Goal: Task Accomplishment & Management: Manage account settings

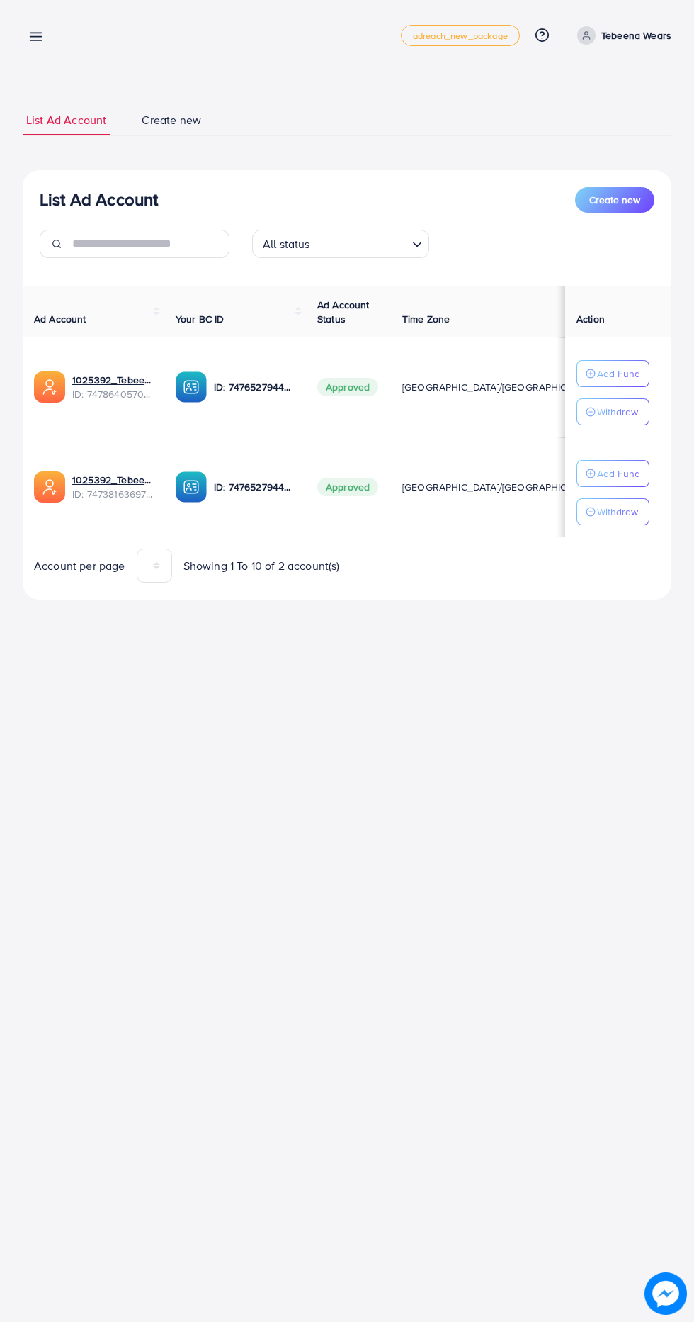
click at [35, 40] on line at bounding box center [35, 40] width 11 height 0
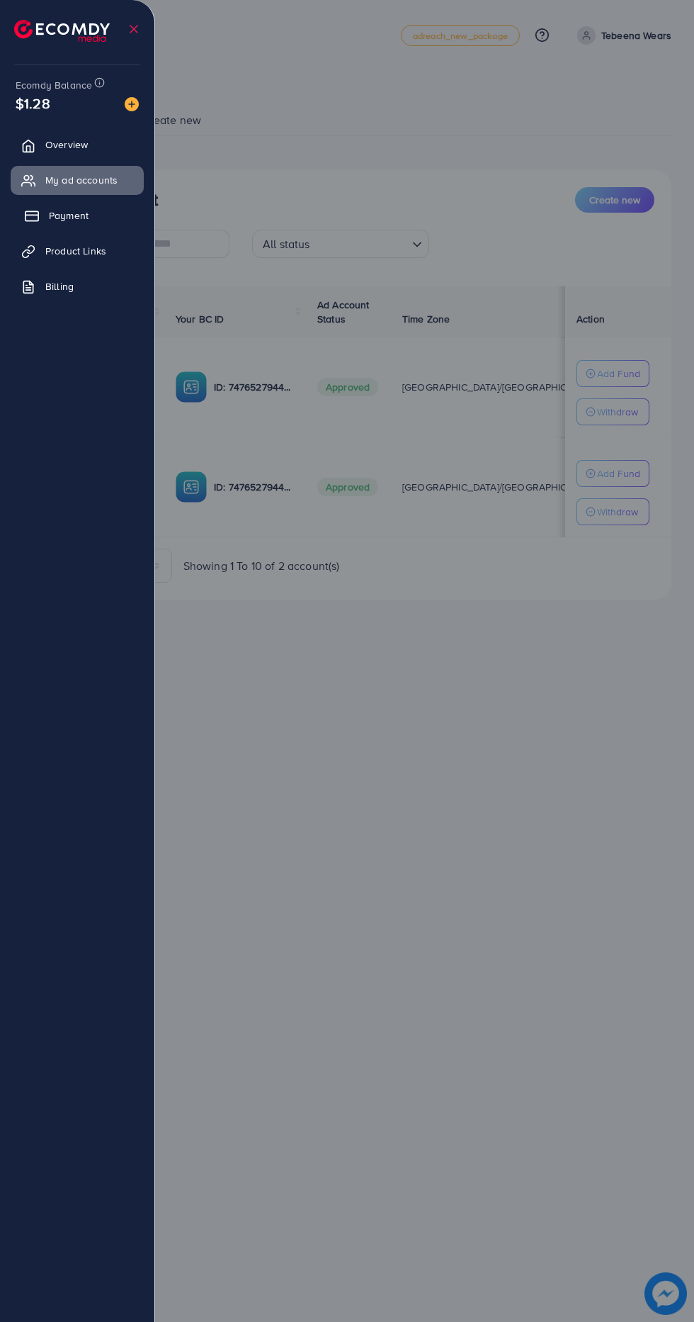
click at [28, 216] on icon at bounding box center [32, 216] width 14 height 14
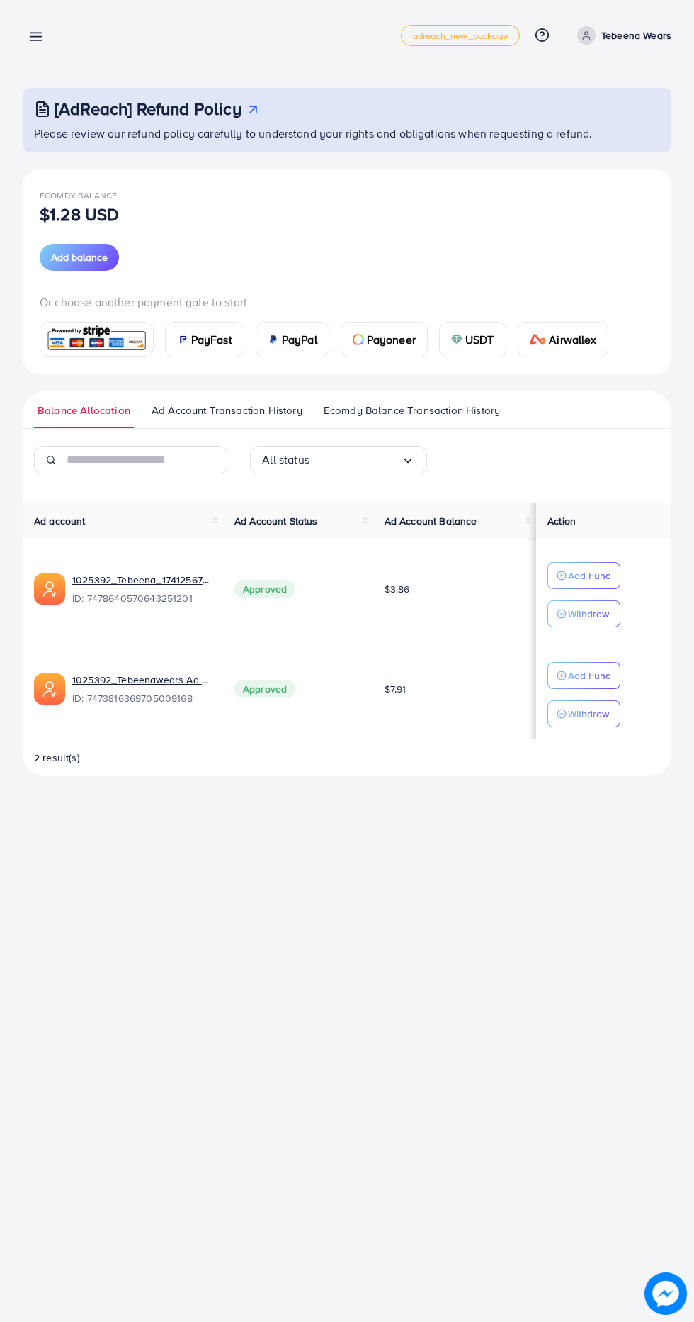
click at [358, 339] on img at bounding box center [358, 339] width 11 height 11
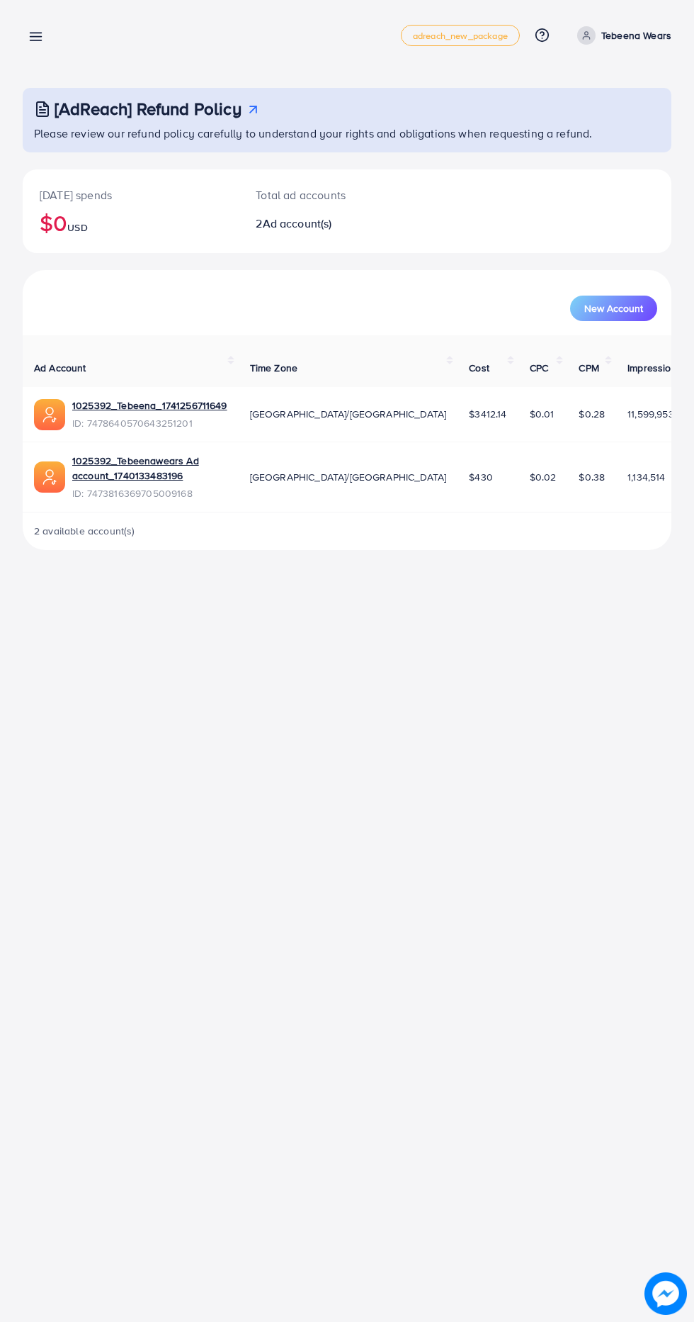
click at [27, 43] on link at bounding box center [33, 36] width 21 height 18
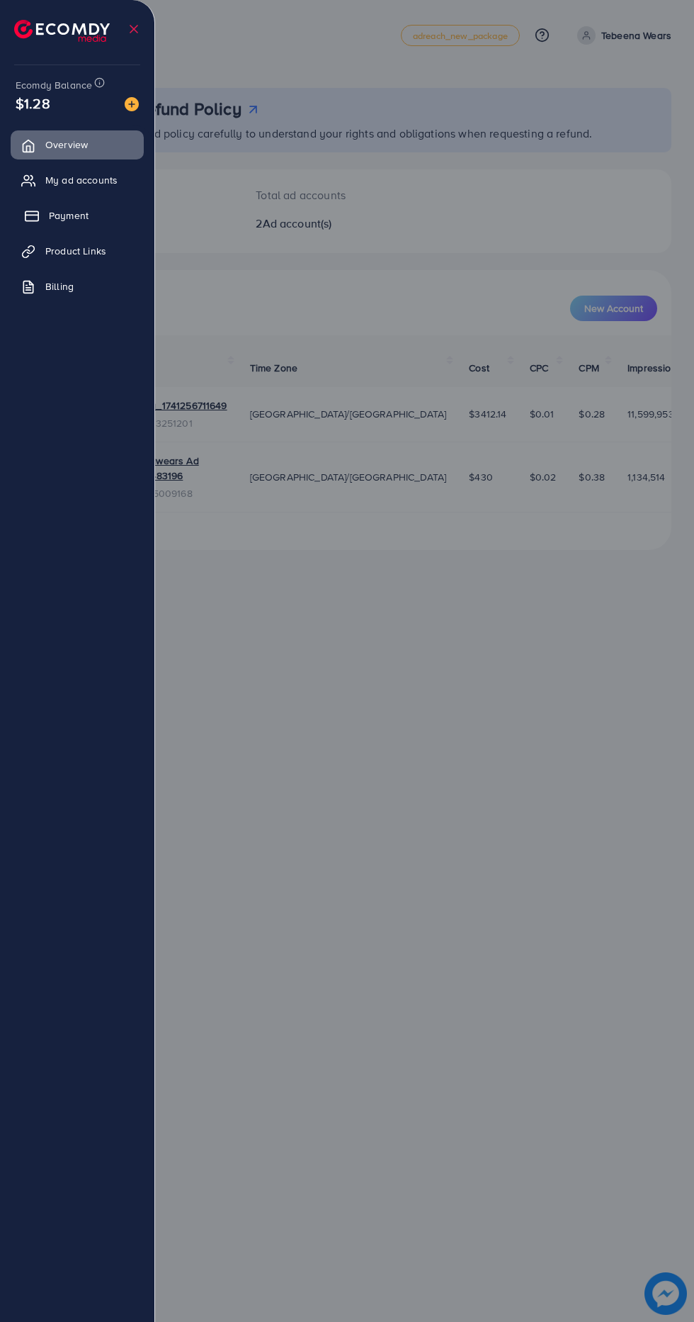
click at [30, 217] on icon at bounding box center [32, 216] width 14 height 14
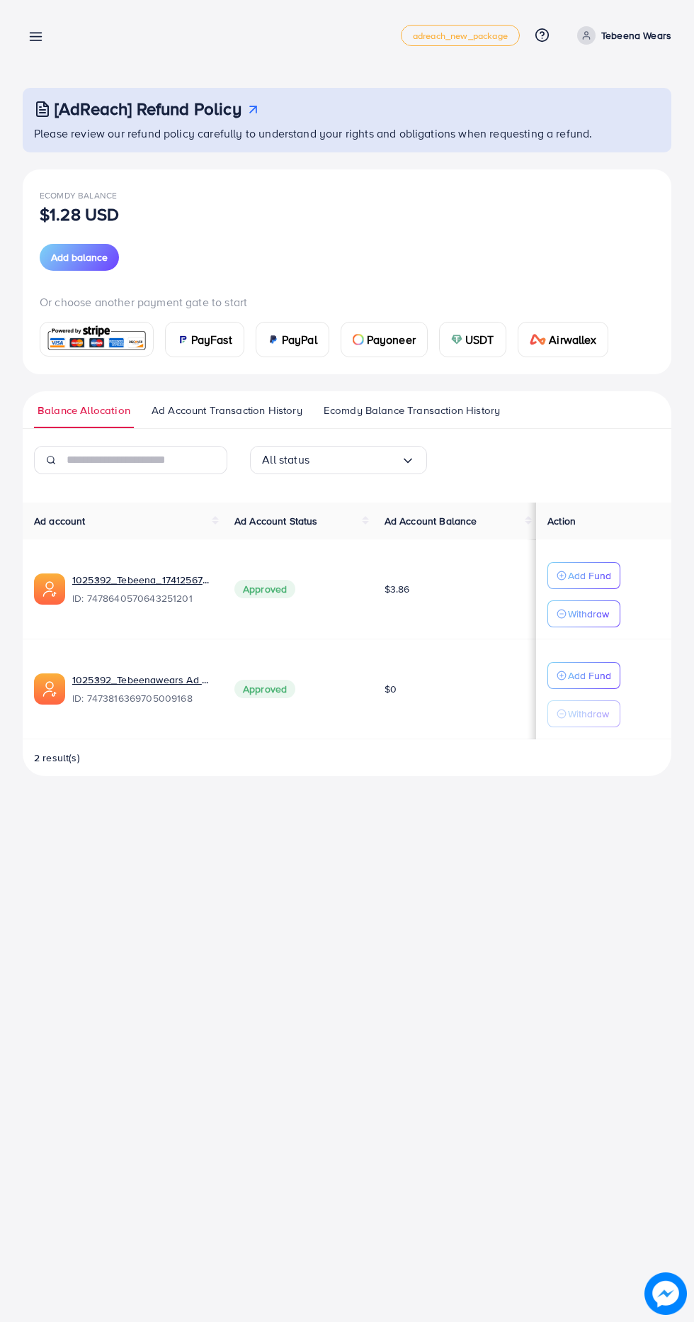
click at [353, 342] on img at bounding box center [358, 339] width 11 height 11
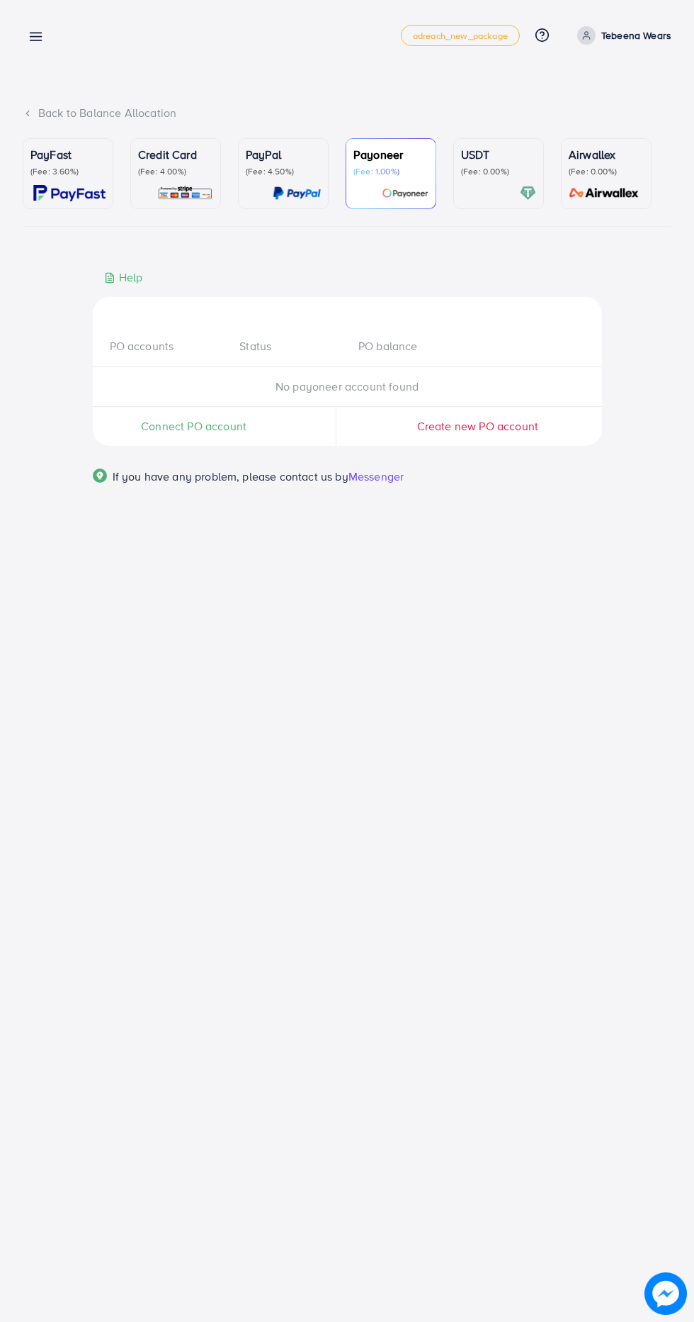
click at [223, 429] on span "Connect PO account" at bounding box center [194, 426] width 106 height 16
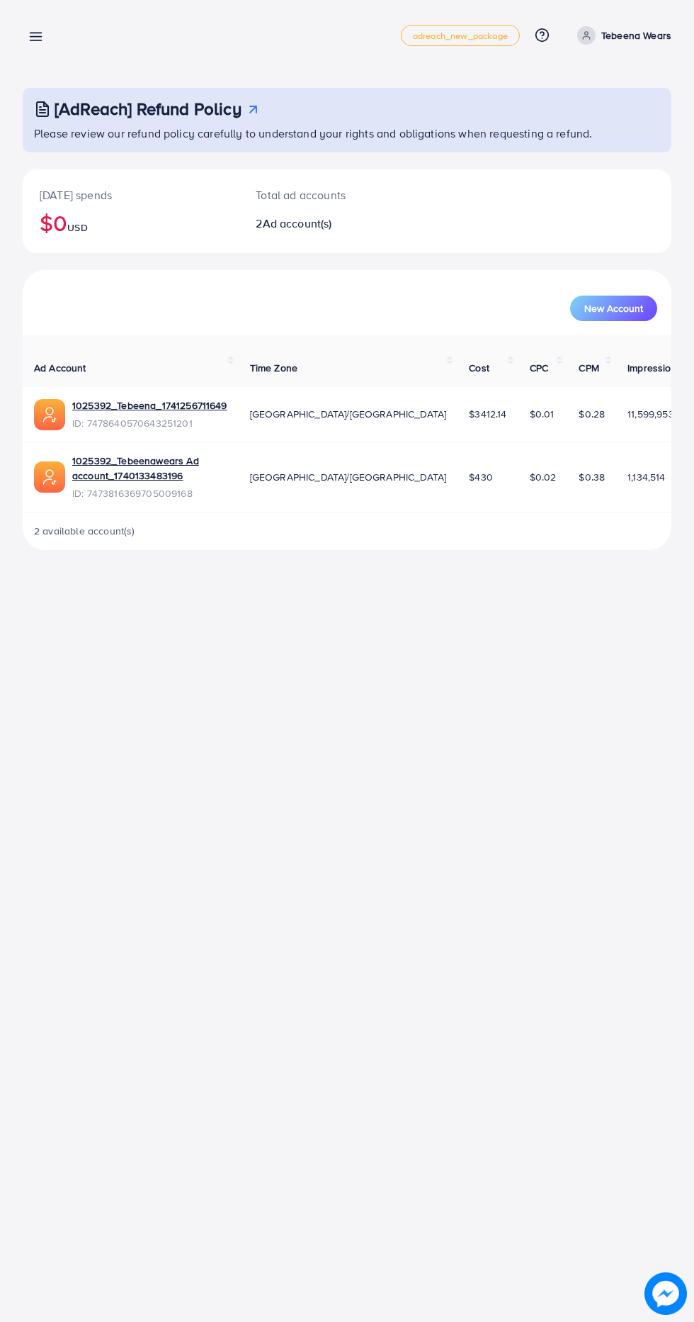
click at [35, 40] on line at bounding box center [35, 40] width 11 height 0
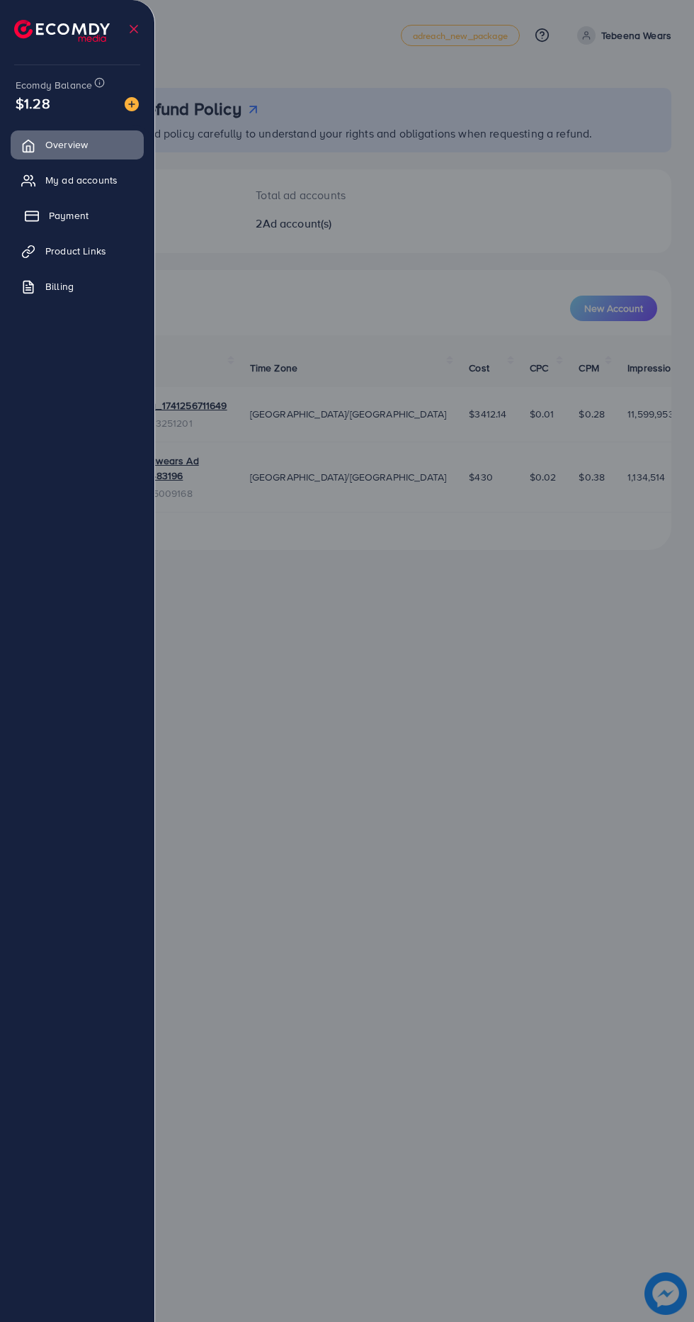
click at [34, 214] on icon at bounding box center [32, 216] width 14 height 14
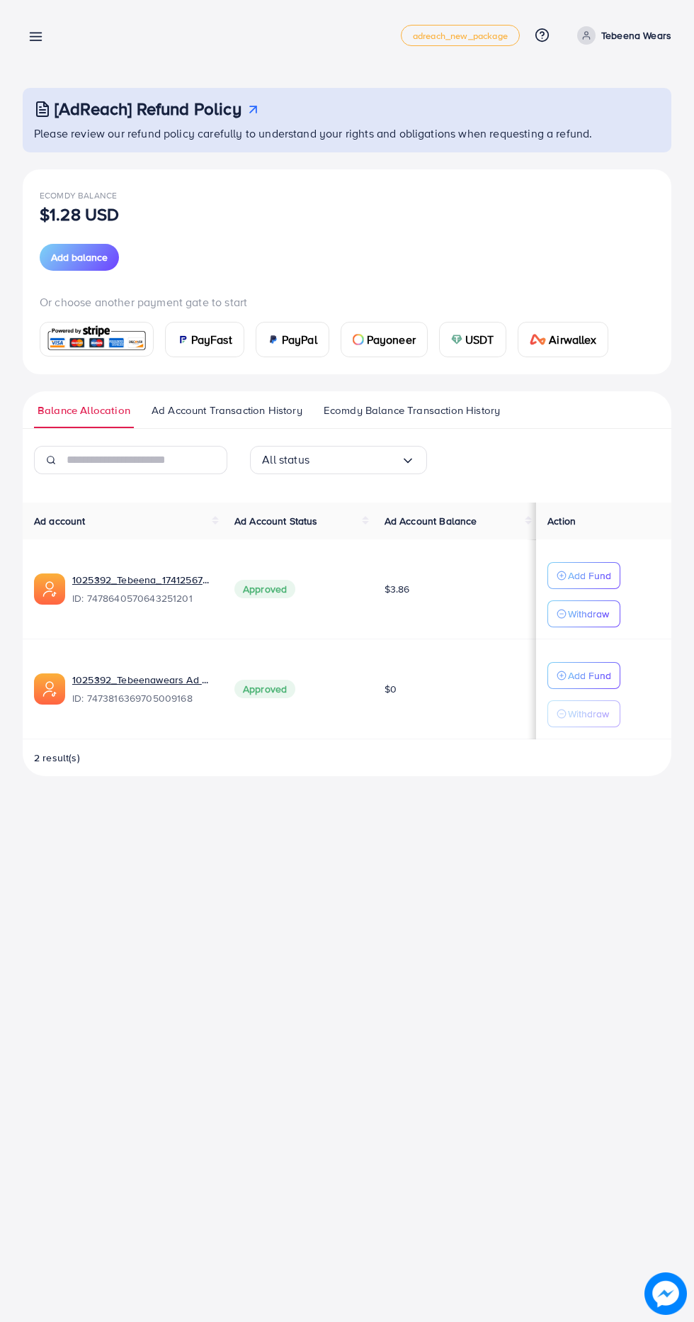
click at [361, 335] on img at bounding box center [358, 339] width 11 height 11
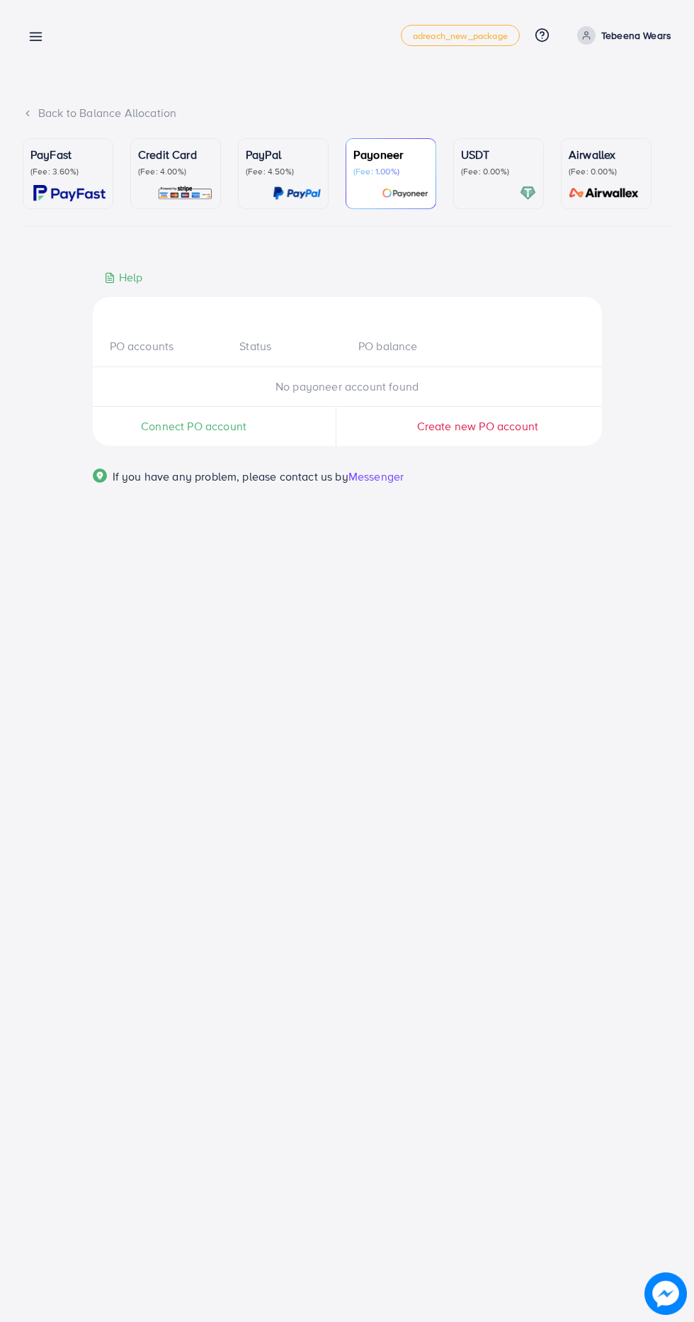
click at [150, 429] on span "Connect PO account" at bounding box center [194, 426] width 106 height 16
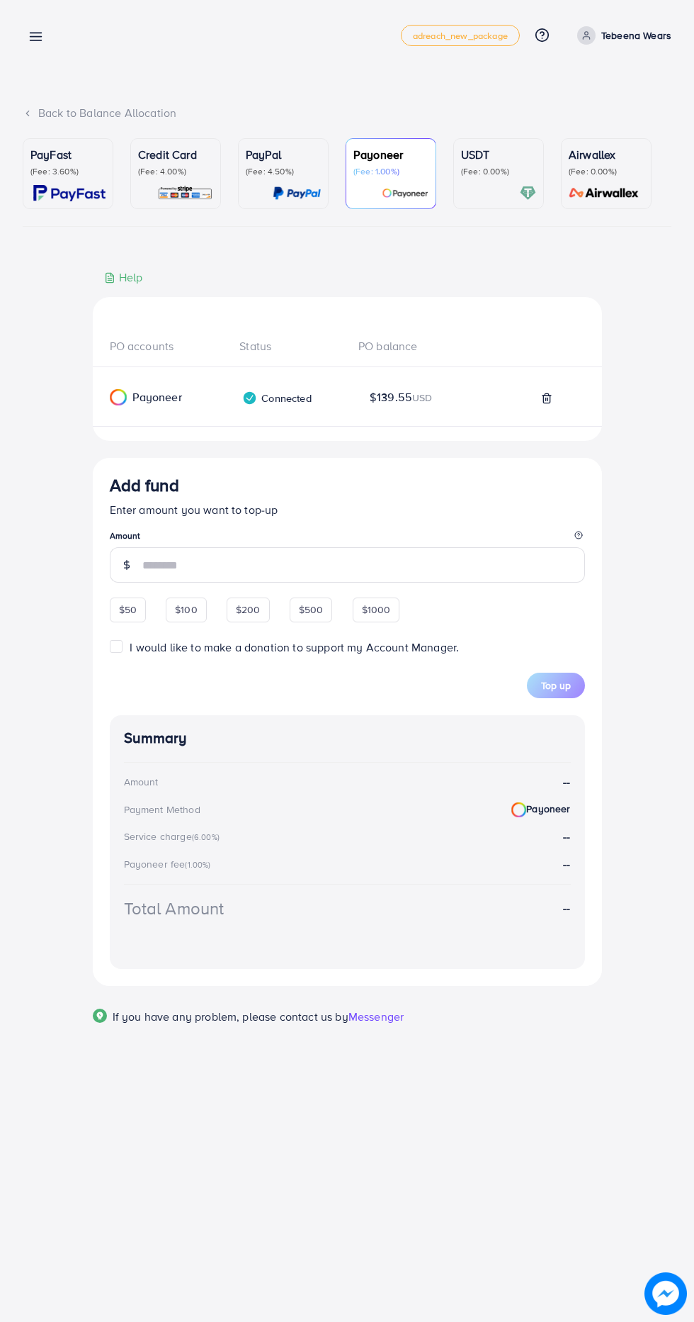
click at [162, 570] on input "number" at bounding box center [363, 564] width 443 height 35
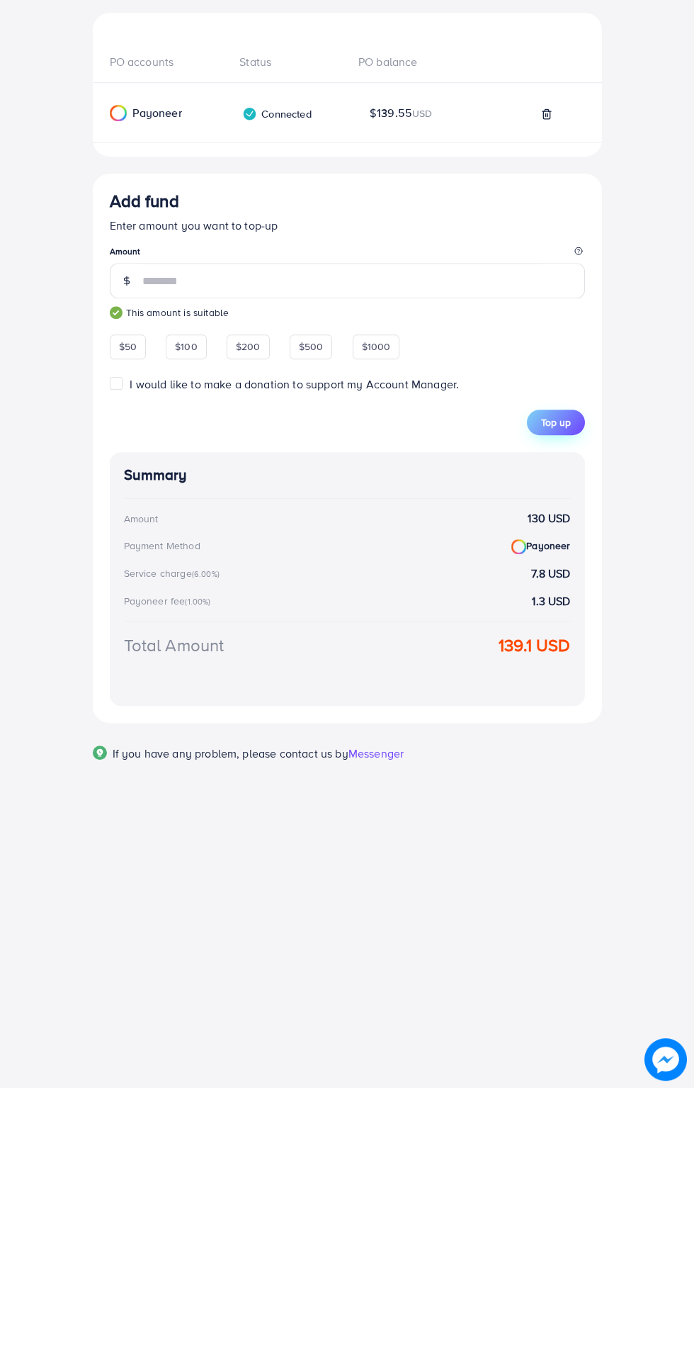
type input "***"
click at [563, 701] on button "Top up" at bounding box center [556, 707] width 58 height 26
